Goal: Task Accomplishment & Management: Manage account settings

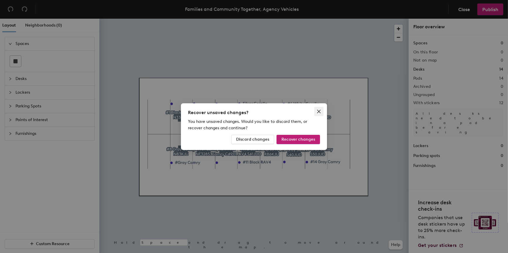
click at [319, 111] on icon "close" at bounding box center [319, 111] width 5 height 5
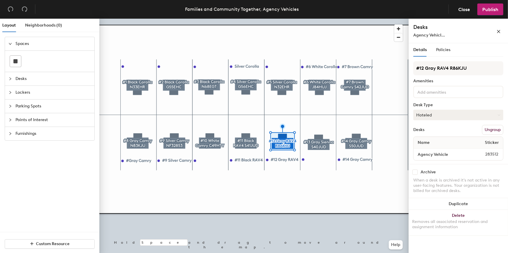
click at [458, 113] on button "Hoteled" at bounding box center [458, 115] width 90 height 11
click at [431, 132] on div "Assigned" at bounding box center [443, 133] width 58 height 9
click at [494, 9] on span "Publish" at bounding box center [490, 10] width 16 height 6
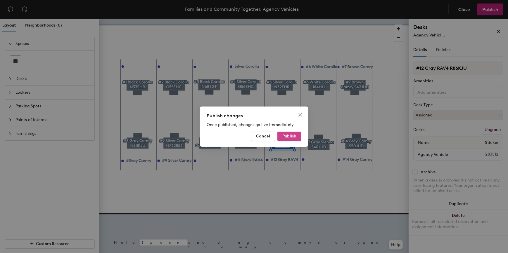
click at [290, 133] on button "Publish" at bounding box center [289, 136] width 24 height 9
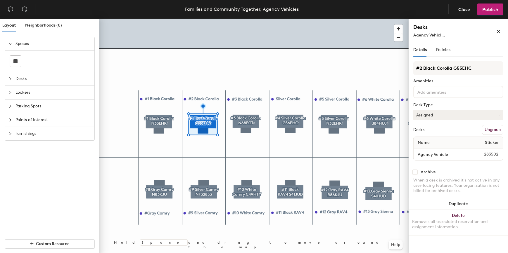
click at [446, 114] on button "Assigned" at bounding box center [458, 115] width 90 height 11
click at [424, 149] on div "Hoteled" at bounding box center [443, 150] width 58 height 9
click at [488, 10] on span "Publish" at bounding box center [490, 10] width 16 height 6
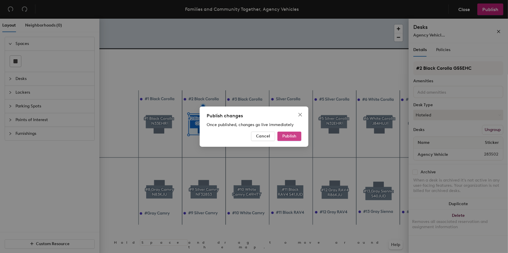
click at [292, 134] on span "Publish" at bounding box center [289, 136] width 14 height 5
